Goal: Navigation & Orientation: Understand site structure

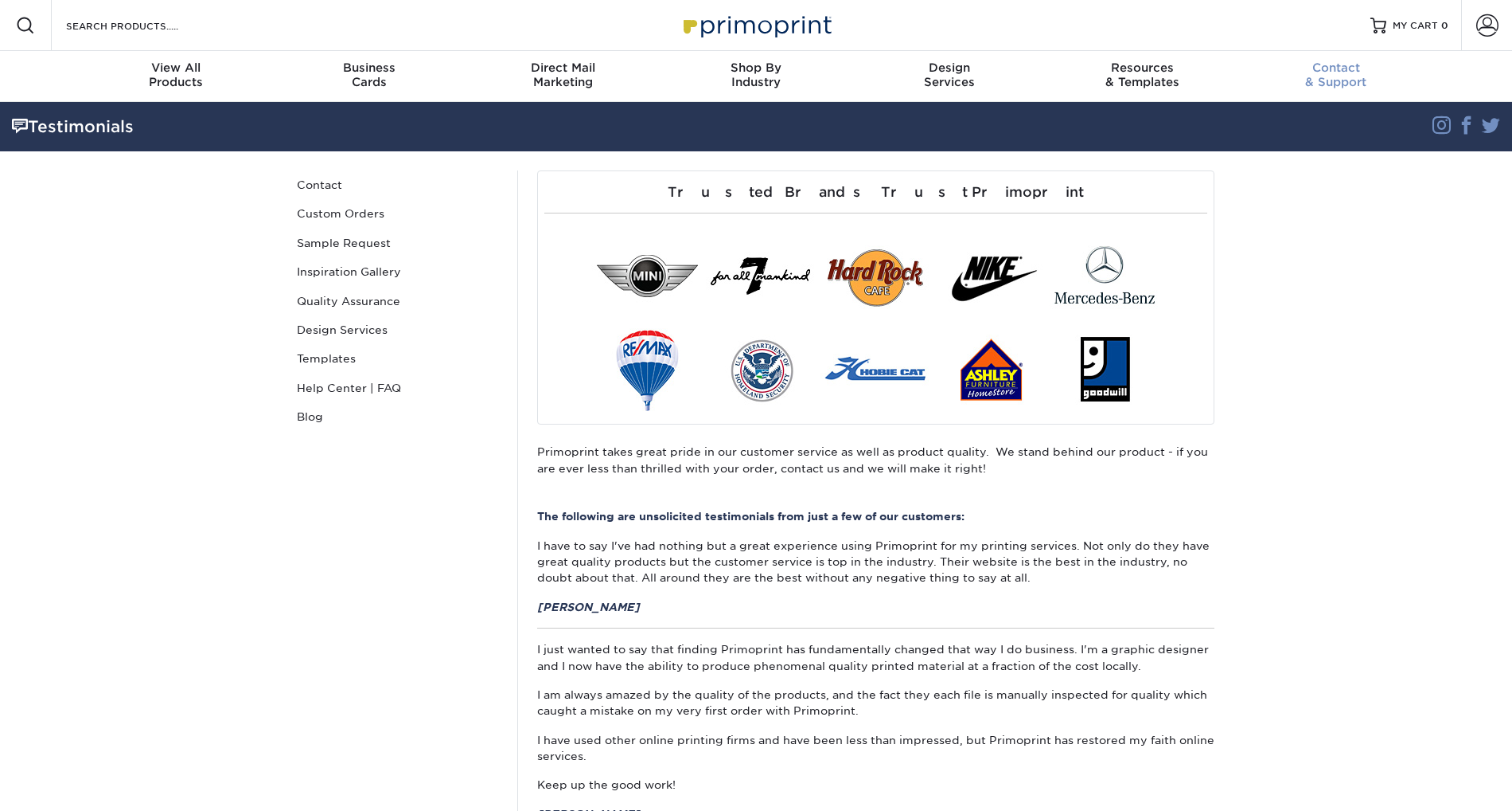
click at [1327, 69] on span "Contact" at bounding box center [1336, 67] width 193 height 14
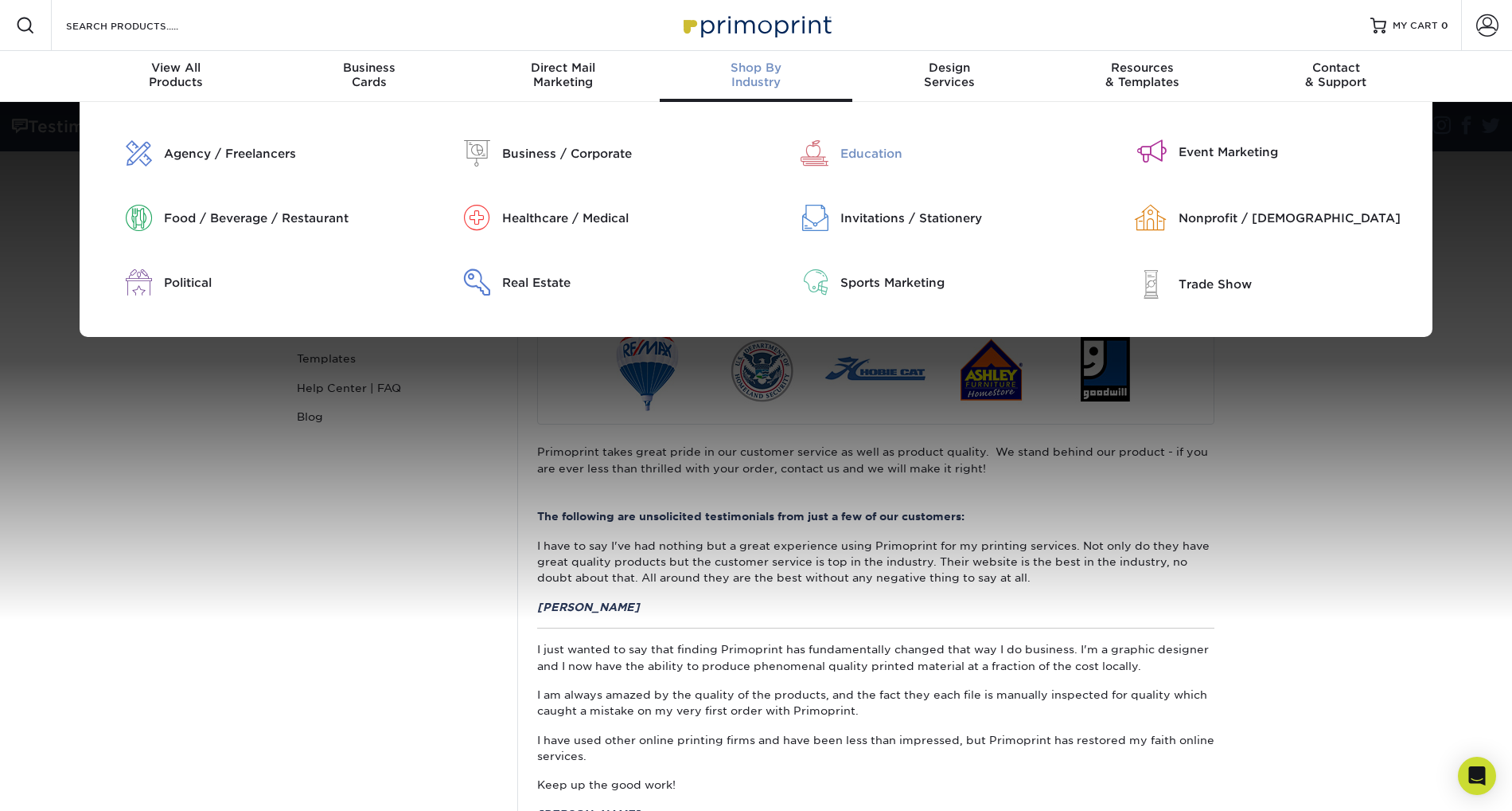
click at [864, 145] on div "Education" at bounding box center [961, 153] width 242 height 17
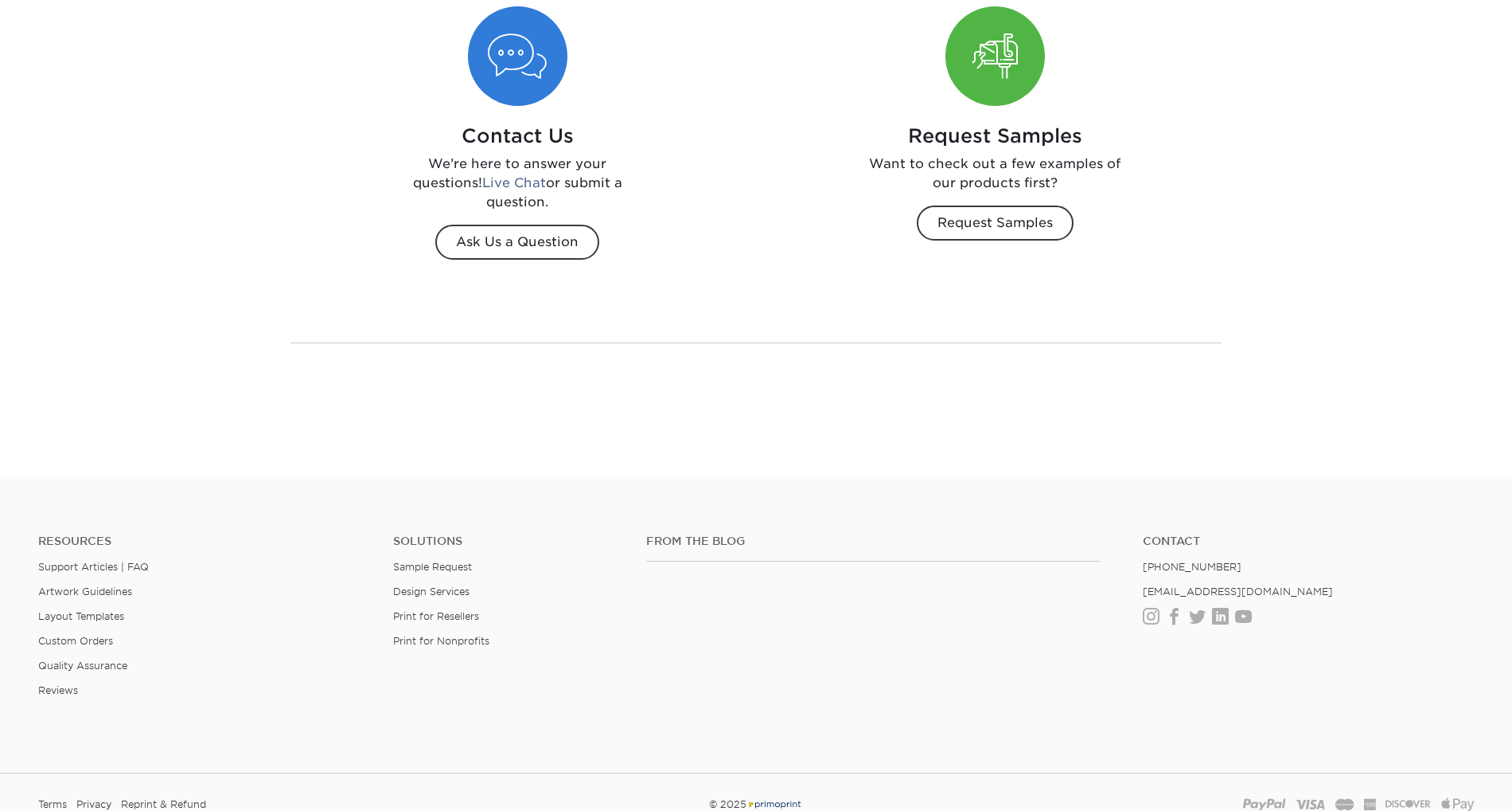
scroll to position [2244, 0]
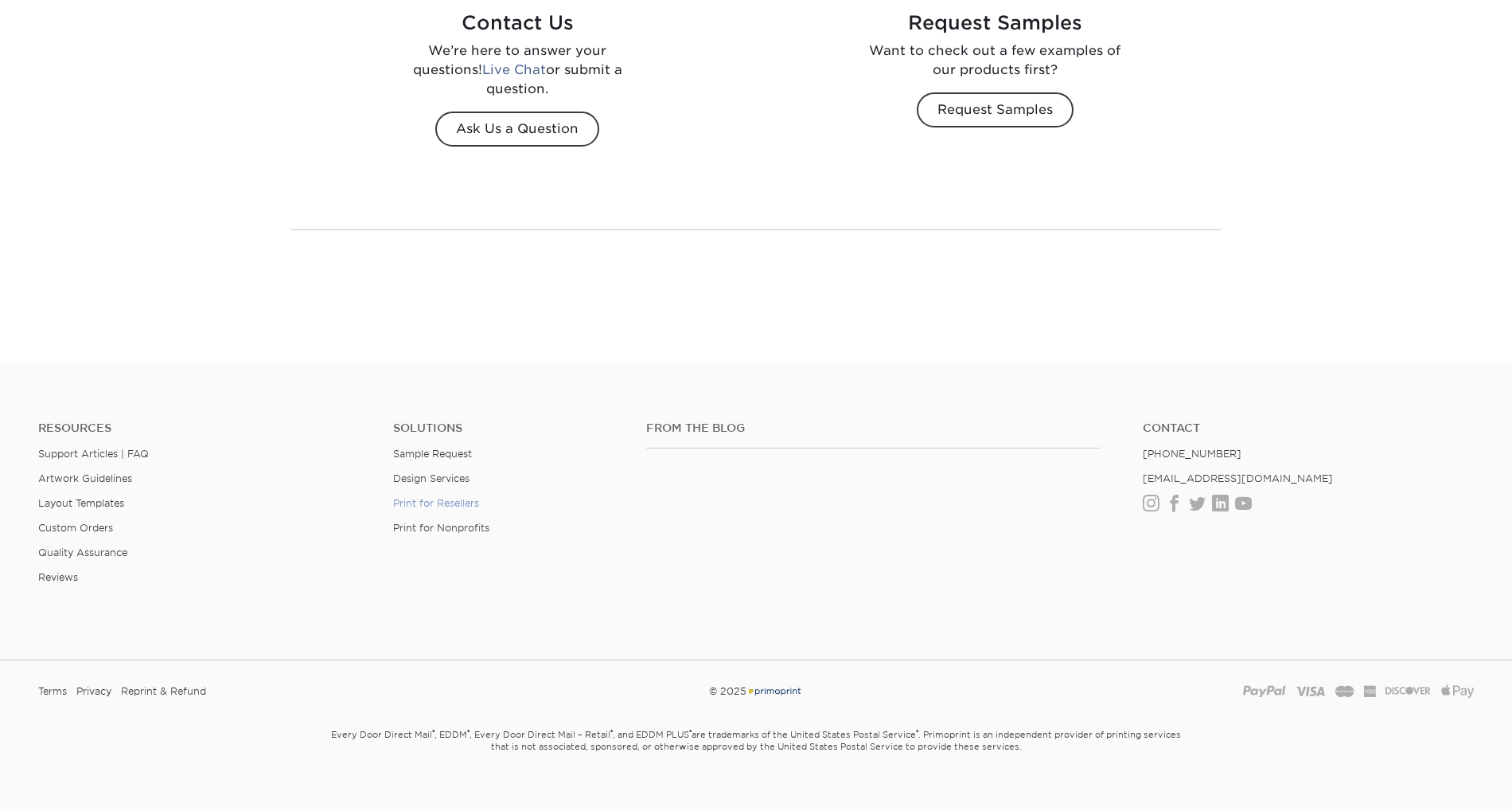
click at [412, 497] on link "Print for Resellers" at bounding box center [436, 502] width 86 height 12
